Goal: Navigation & Orientation: Find specific page/section

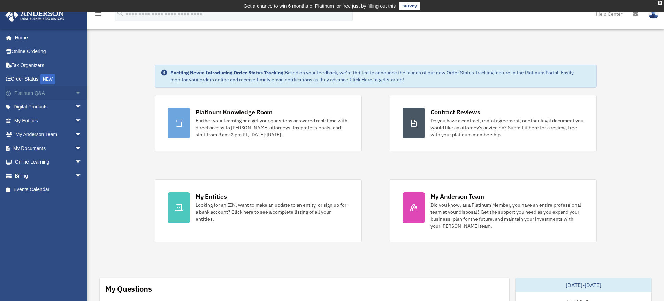
click at [51, 95] on link "Platinum Q&A arrow_drop_down" at bounding box center [48, 93] width 87 height 14
click at [75, 96] on span "arrow_drop_down" at bounding box center [82, 93] width 14 height 14
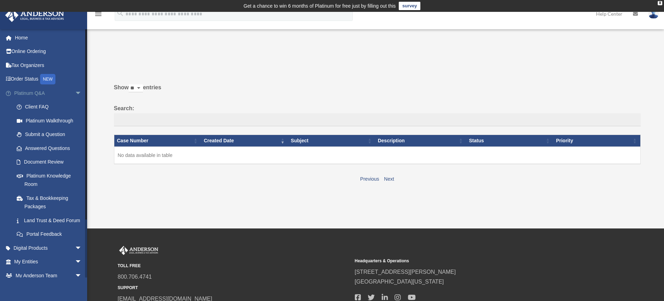
click at [45, 92] on link "Platinum Q&A arrow_drop_down" at bounding box center [48, 93] width 87 height 14
click at [48, 161] on link "Document Review" at bounding box center [51, 162] width 83 height 14
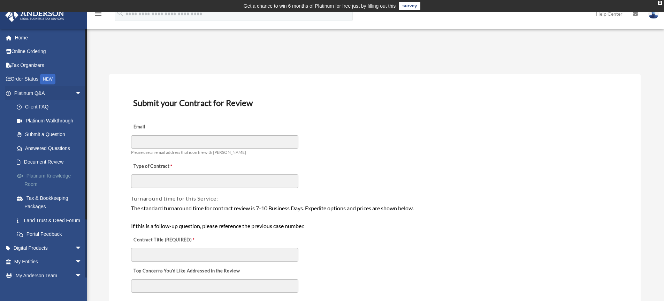
click at [55, 179] on link "Platinum Knowledge Room" at bounding box center [51, 180] width 83 height 22
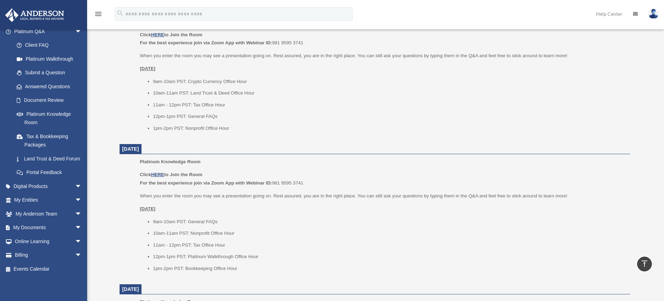
scroll to position [845, 0]
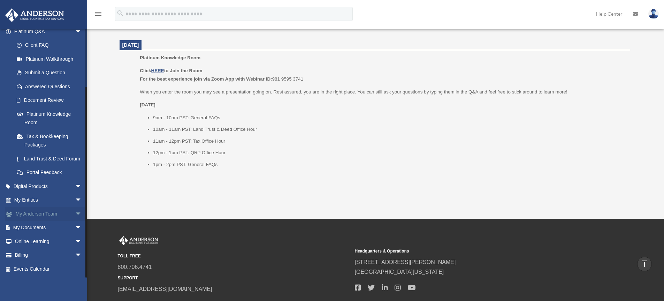
click at [51, 215] on link "My Anderson Team arrow_drop_down" at bounding box center [48, 214] width 87 height 14
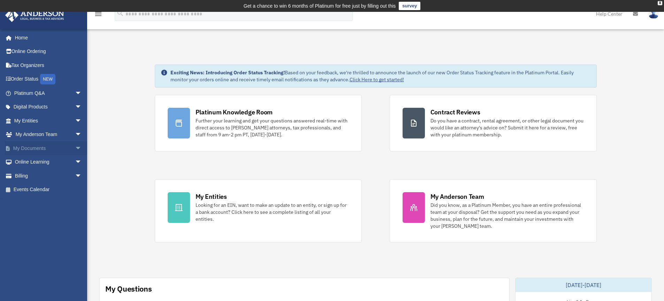
click at [41, 153] on link "My Documents arrow_drop_down" at bounding box center [48, 148] width 87 height 14
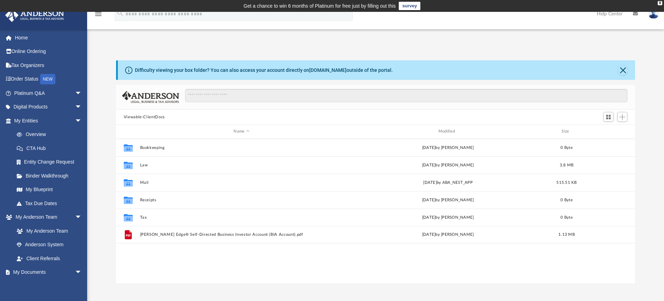
scroll to position [153, 513]
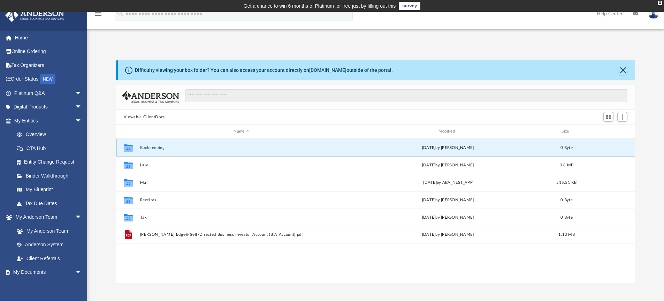
click at [156, 149] on button "Bookkeeping" at bounding box center [241, 147] width 203 height 5
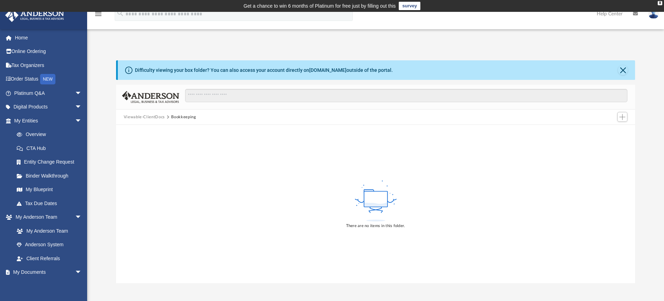
click at [154, 113] on div "Viewable-ClientDocs Bookkeeping" at bounding box center [375, 116] width 519 height 15
click at [154, 116] on button "Viewable-ClientDocs" at bounding box center [144, 117] width 41 height 6
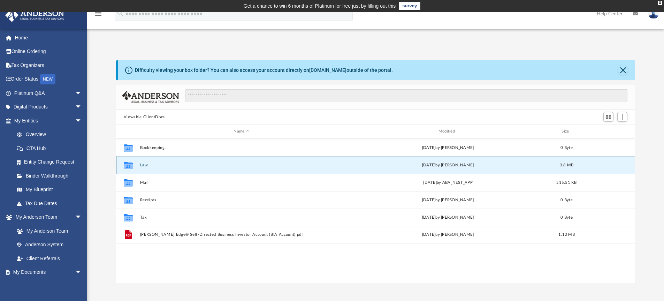
click at [143, 167] on button "Law" at bounding box center [241, 165] width 203 height 5
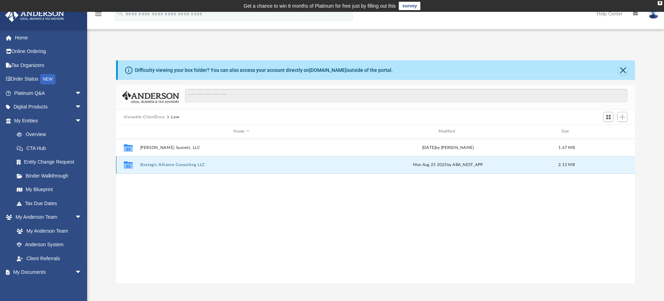
click at [143, 167] on button "Strategic Alliance Consulting LLC" at bounding box center [241, 164] width 203 height 5
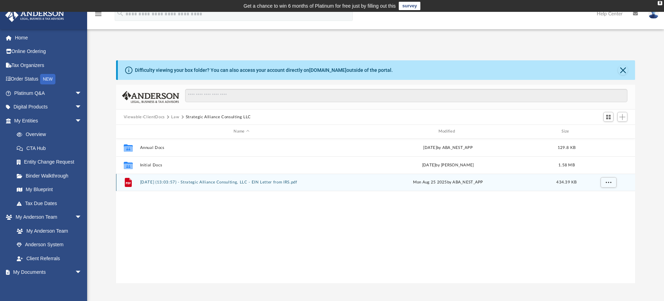
click at [190, 186] on div "File 2025.08.25 (13:03:57) - Strategic Alliance Consulting, LLC - EIN Letter fr…" at bounding box center [375, 181] width 519 height 17
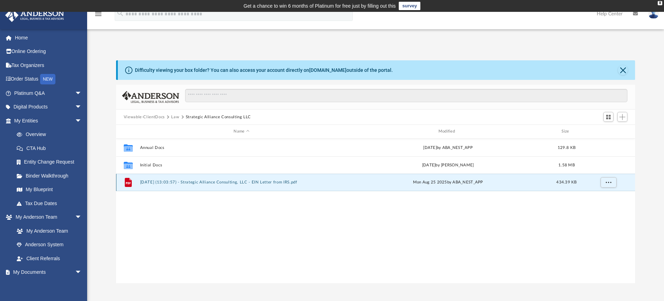
click at [231, 182] on button "2025.08.25 (13:03:57) - Strategic Alliance Consulting, LLC - EIN Letter from IR…" at bounding box center [241, 182] width 203 height 5
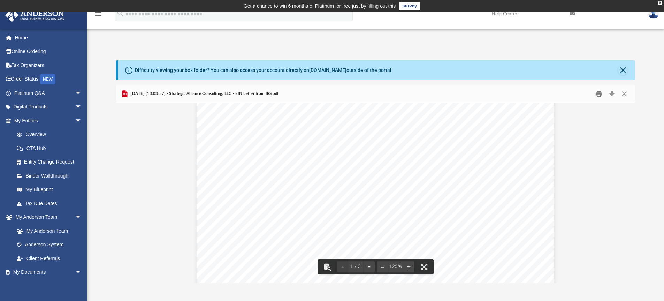
scroll to position [111, 0]
click at [601, 93] on button "Print" at bounding box center [599, 93] width 14 height 11
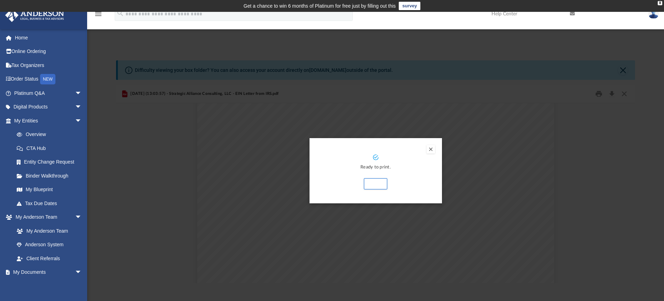
click at [487, 183] on div "Preview" at bounding box center [332, 150] width 664 height 301
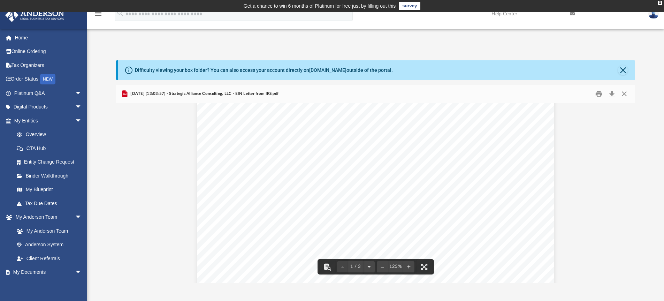
scroll to position [0, 0]
click at [600, 99] on button "Print" at bounding box center [599, 93] width 14 height 11
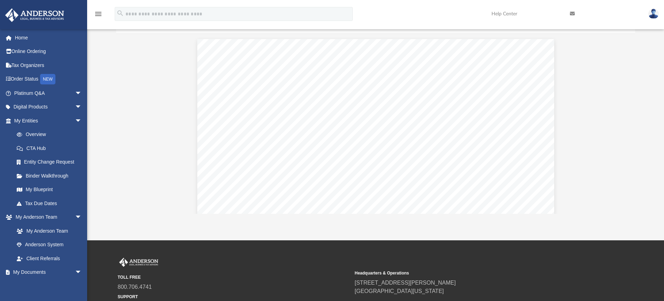
scroll to position [70, 0]
click at [53, 119] on link "My Entities arrow_drop_down" at bounding box center [48, 121] width 87 height 14
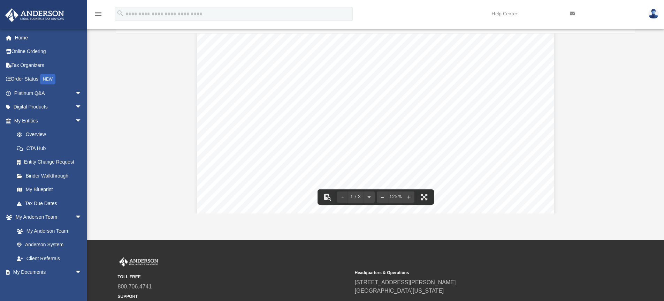
scroll to position [105, 0]
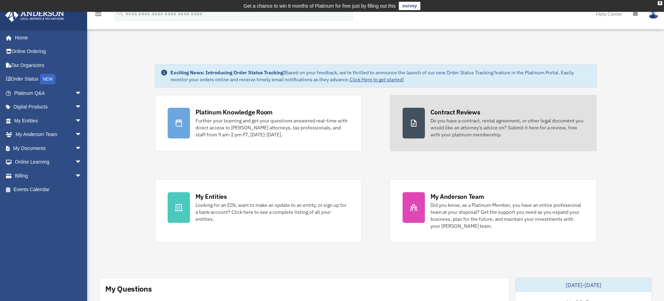
click at [450, 119] on div "Do you have a contract, rental agreement, or other legal document you would lik…" at bounding box center [506, 127] width 153 height 21
click at [452, 110] on div "Contract Reviews" at bounding box center [455, 112] width 50 height 9
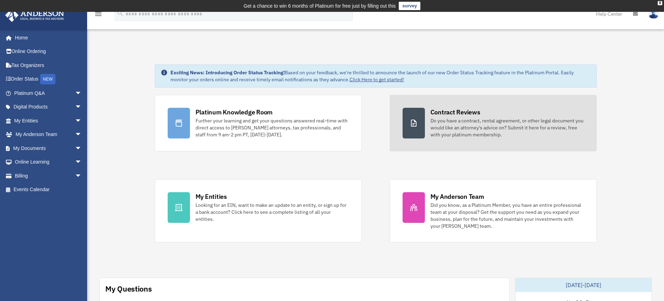
click at [452, 110] on div "Contract Reviews" at bounding box center [455, 112] width 50 height 9
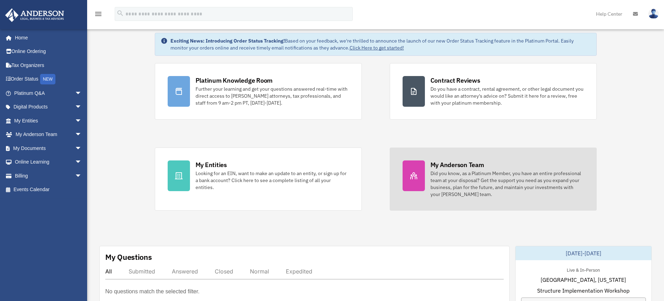
scroll to position [105, 0]
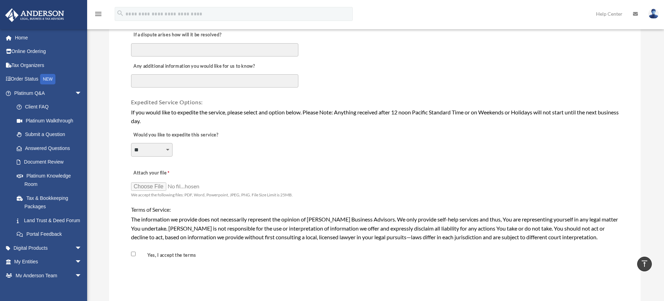
scroll to position [523, 0]
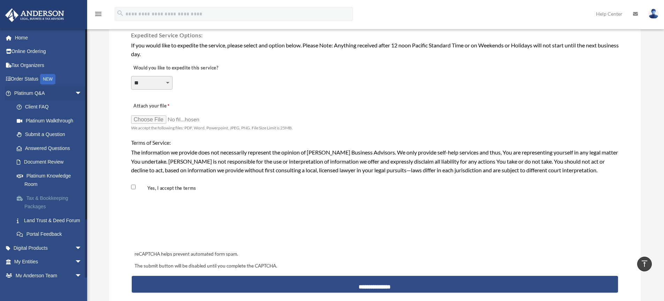
click at [54, 202] on link "Tax & Bookkeeping Packages" at bounding box center [51, 202] width 83 height 22
click at [54, 197] on link "Tax & Bookkeeping Packages" at bounding box center [51, 202] width 83 height 22
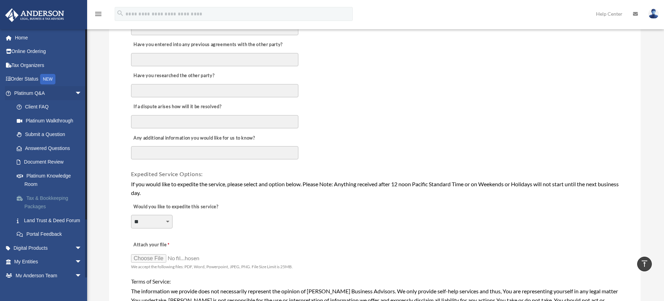
scroll to position [383, 0]
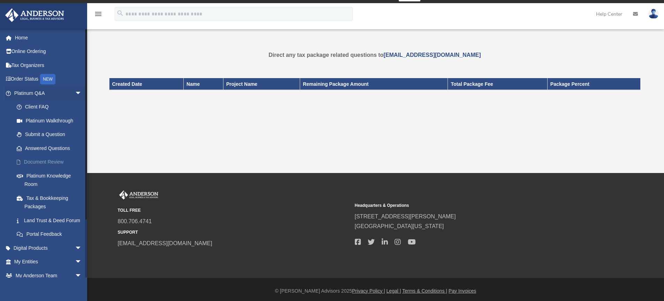
scroll to position [11, 0]
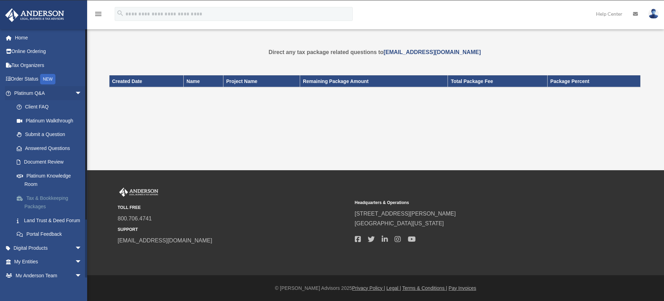
click at [52, 198] on link "Tax & Bookkeeping Packages" at bounding box center [51, 202] width 83 height 22
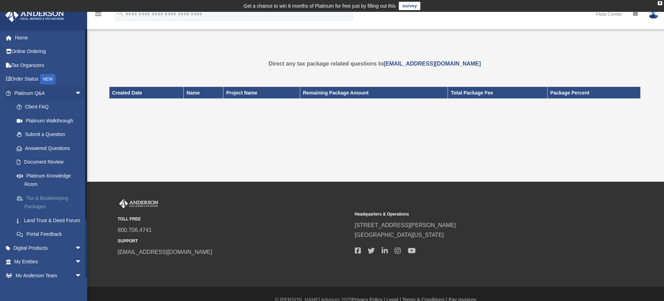
click at [46, 200] on link "Tax & Bookkeeping Packages" at bounding box center [51, 202] width 83 height 22
click at [48, 163] on link "Document Review" at bounding box center [51, 162] width 83 height 14
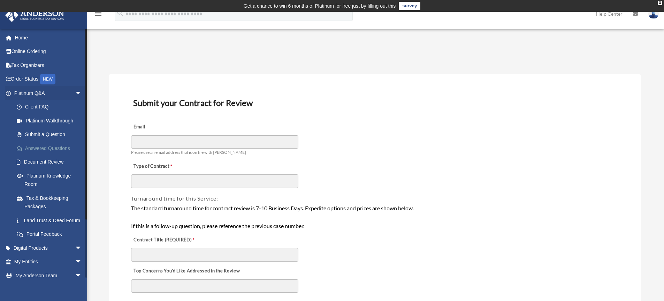
click at [56, 147] on link "Answered Questions" at bounding box center [51, 148] width 83 height 14
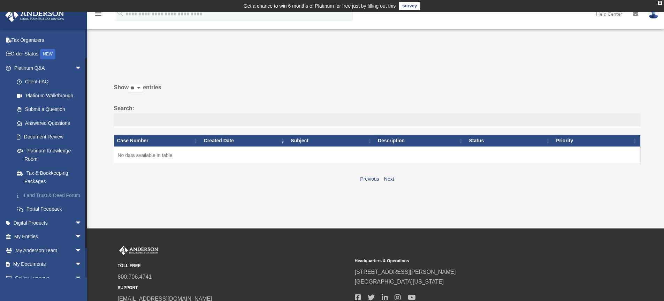
scroll to position [35, 0]
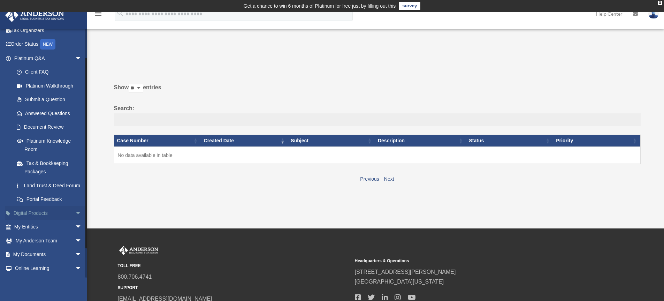
click at [42, 220] on link "Digital Products arrow_drop_down" at bounding box center [48, 213] width 87 height 14
click at [39, 234] on link "My Entities arrow_drop_down" at bounding box center [48, 227] width 87 height 14
click at [38, 234] on link "My Entities arrow_drop_down" at bounding box center [48, 227] width 87 height 14
click at [33, 233] on link "My Entities arrow_drop_down" at bounding box center [48, 227] width 87 height 14
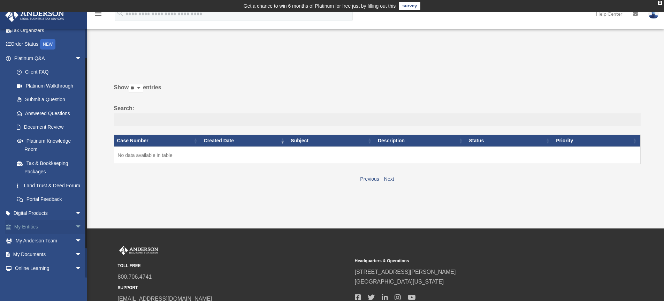
click at [33, 233] on link "My Entities arrow_drop_down" at bounding box center [48, 227] width 87 height 14
click at [75, 232] on span "arrow_drop_down" at bounding box center [82, 227] width 14 height 14
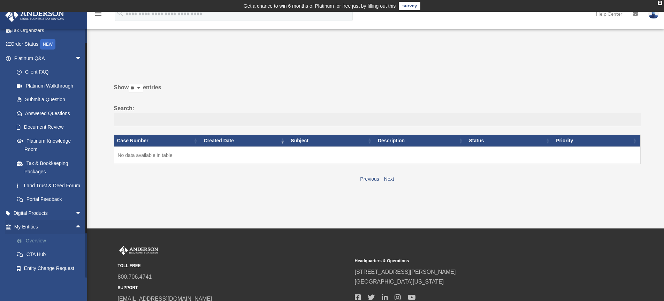
scroll to position [105, 0]
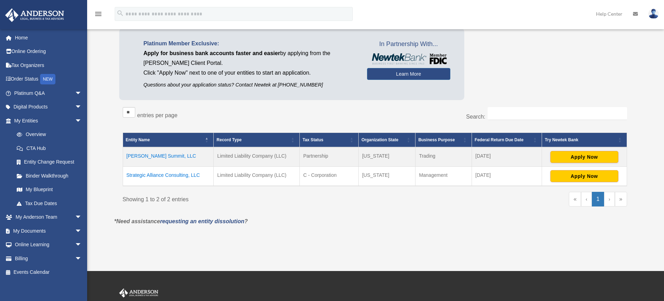
scroll to position [105, 0]
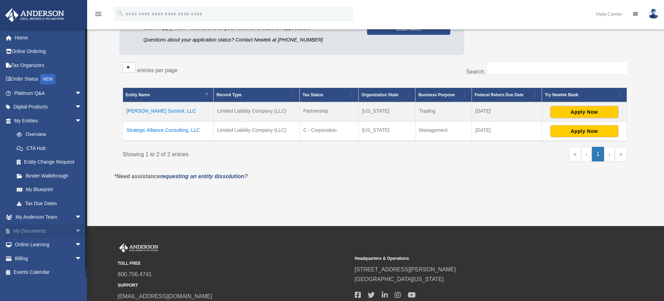
click at [45, 228] on link "My Documents arrow_drop_down" at bounding box center [48, 231] width 87 height 14
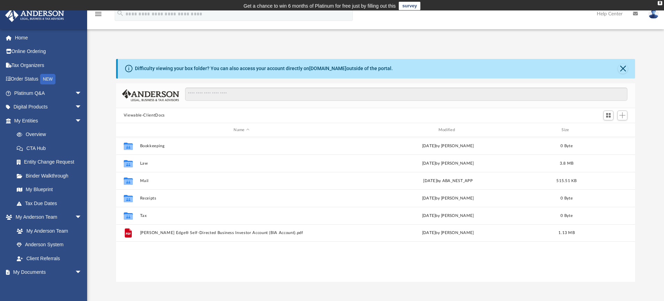
scroll to position [153, 513]
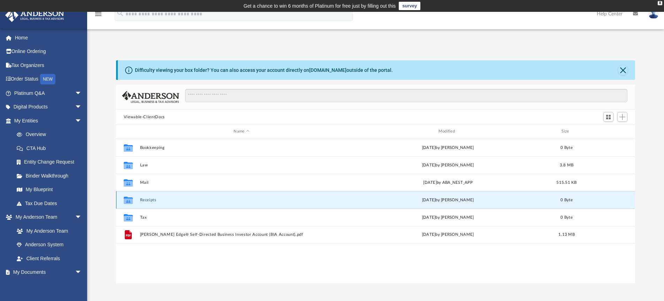
click at [153, 199] on button "Receipts" at bounding box center [241, 200] width 203 height 5
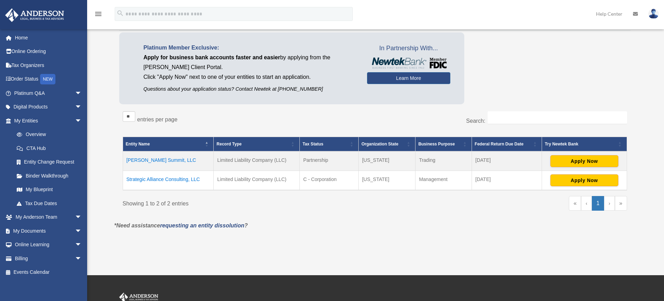
scroll to position [68, 0]
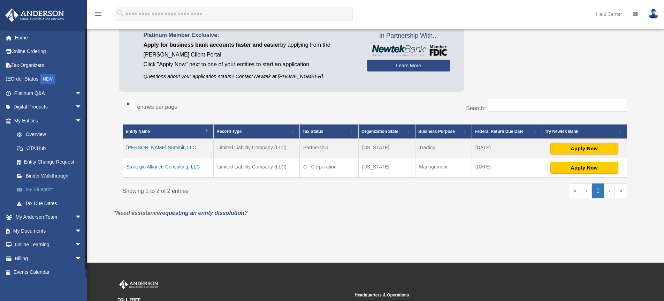
click at [45, 189] on link "My Blueprint" at bounding box center [51, 190] width 83 height 14
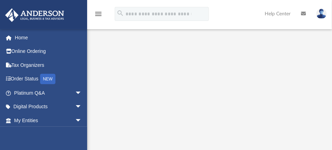
scroll to position [139, 0]
